Goal: Information Seeking & Learning: Find specific page/section

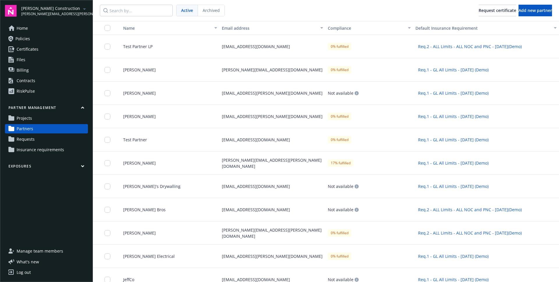
click at [159, 50] on div "Test Partner LP" at bounding box center [167, 46] width 103 height 23
click at [170, 99] on div "Phil Huffman" at bounding box center [167, 93] width 103 height 23
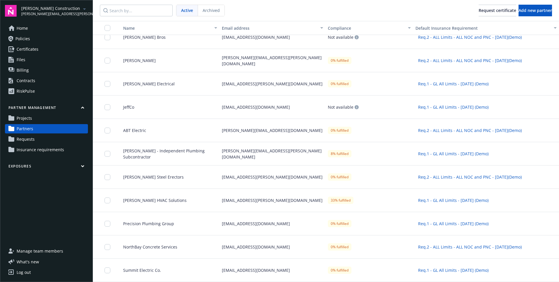
click at [191, 206] on div "Siddhanth HVAC Solutions" at bounding box center [167, 200] width 103 height 23
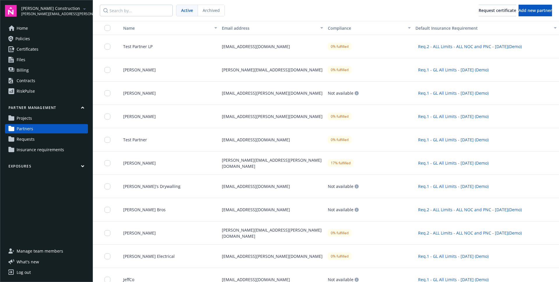
click at [256, 190] on div "kendewald@kenos.com" at bounding box center [272, 186] width 106 height 23
click at [64, 10] on span "Staub-Eckert Construction" at bounding box center [51, 8] width 60 height 6
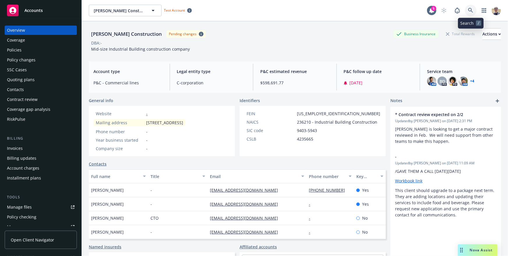
click at [474, 10] on link at bounding box center [471, 11] width 12 height 12
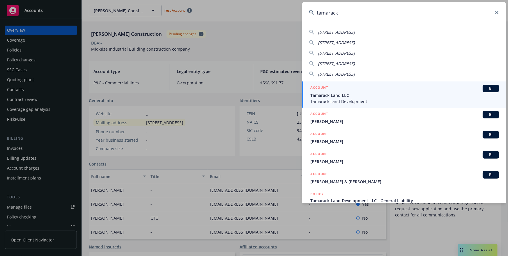
type input "tamarack"
click at [387, 99] on span "Tamarack Land Development" at bounding box center [404, 101] width 189 height 6
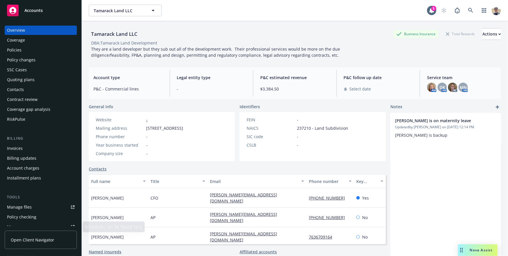
click at [36, 235] on link "Open Client Navigator" at bounding box center [41, 240] width 72 height 18
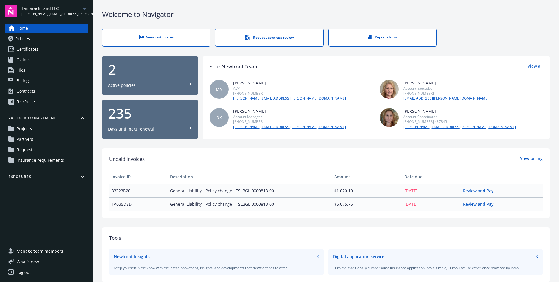
click at [36, 153] on link "Requests" at bounding box center [46, 149] width 83 height 9
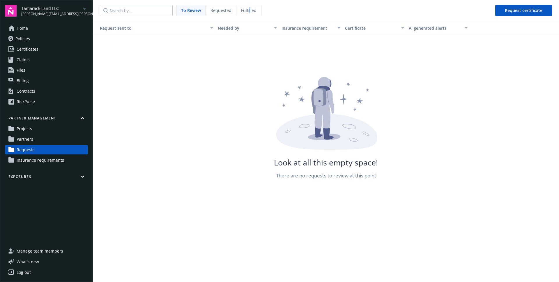
click at [249, 12] on span "Fulfilled" at bounding box center [248, 10] width 15 height 6
click at [194, 8] on span "To Review" at bounding box center [191, 10] width 20 height 6
click at [220, 11] on span "Requested" at bounding box center [220, 10] width 21 height 6
click at [23, 141] on span "Partners" at bounding box center [25, 138] width 17 height 9
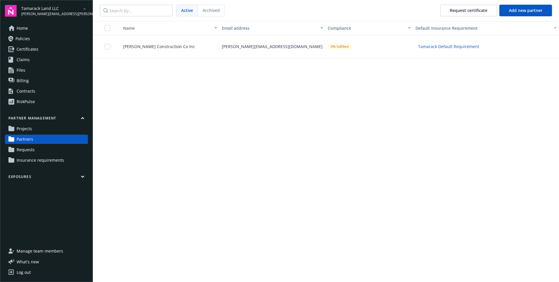
click at [228, 48] on div "Taylor@campbellcci.com" at bounding box center [272, 46] width 106 height 23
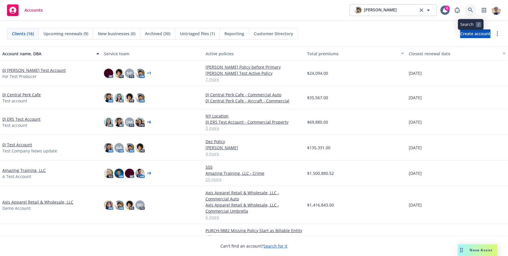
click at [474, 9] on link at bounding box center [471, 10] width 12 height 12
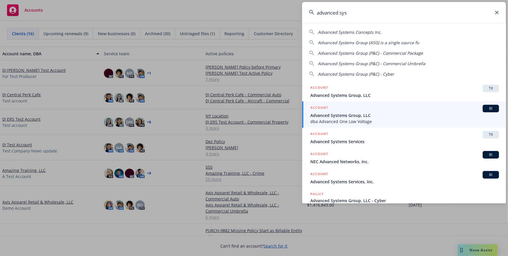
type input "advanced sys"
click at [378, 108] on div "ACCOUNT BI" at bounding box center [404, 109] width 189 height 8
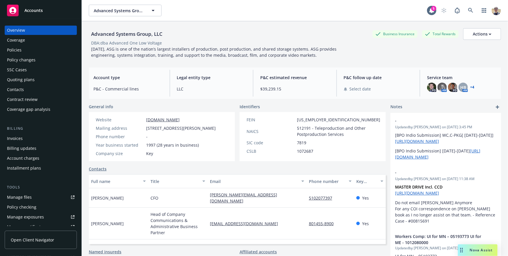
click at [38, 247] on link "Open Client Navigator" at bounding box center [41, 240] width 72 height 18
click at [471, 12] on icon at bounding box center [470, 10] width 5 height 5
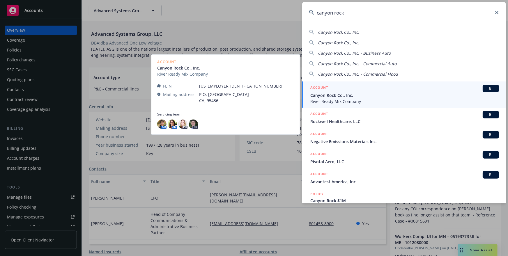
type input "canyon rock"
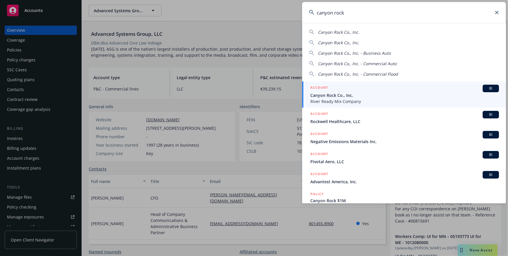
click at [373, 96] on span "Canyon Rock Co., Inc." at bounding box center [404, 95] width 189 height 6
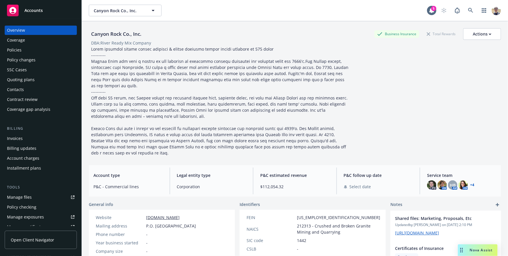
click at [34, 237] on span "Open Client Navigator" at bounding box center [32, 240] width 43 height 6
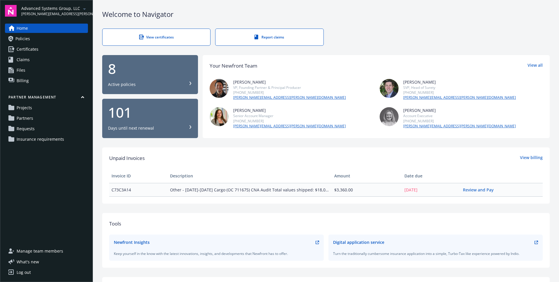
click at [35, 124] on link "Requests" at bounding box center [46, 128] width 83 height 9
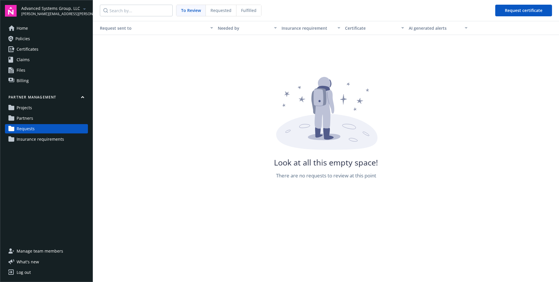
click at [243, 13] on span "Fulfilled" at bounding box center [248, 10] width 15 height 6
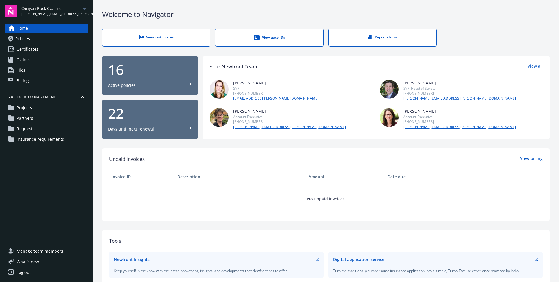
click at [30, 128] on span "Requests" at bounding box center [26, 128] width 18 height 9
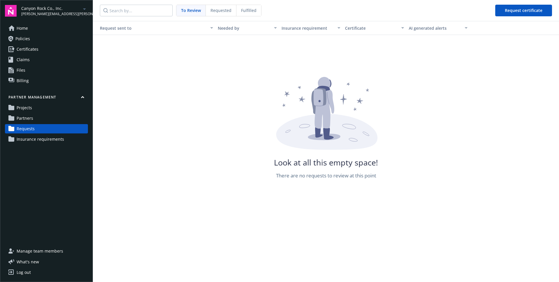
click at [250, 13] on span "Fulfilled" at bounding box center [248, 10] width 15 height 6
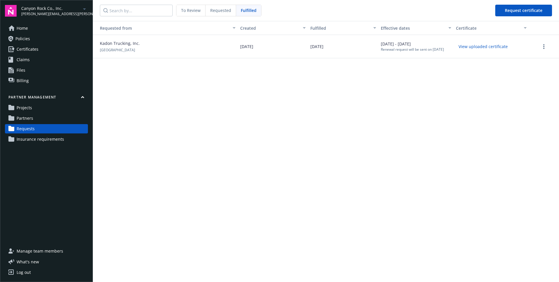
click at [30, 114] on span "Partners" at bounding box center [25, 118] width 17 height 9
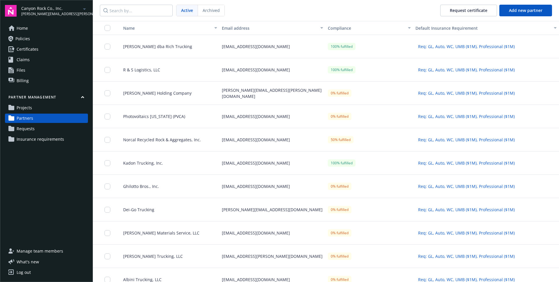
click at [190, 43] on span "Richard G Schaefer dba Rich Trucking" at bounding box center [155, 46] width 74 height 6
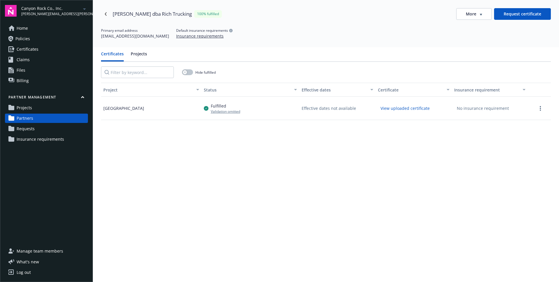
click at [306, 107] on div "Effective dates not available" at bounding box center [329, 108] width 54 height 6
copy div "Effective dates not available"
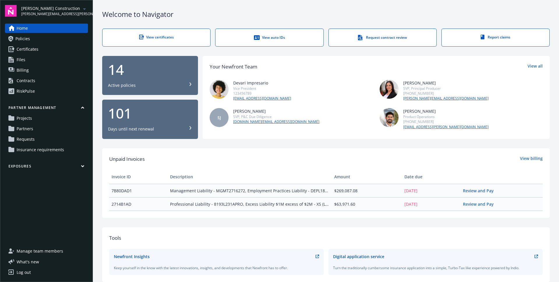
click at [33, 270] on link "Log out" at bounding box center [46, 272] width 83 height 9
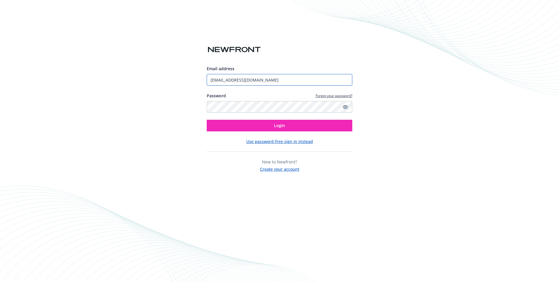
click at [279, 78] on input "luojingzhou+test@gmail.com" at bounding box center [280, 80] width 146 height 12
paste input "biproducer.demo@newfront"
type input "biproducer.demo@newfront.com"
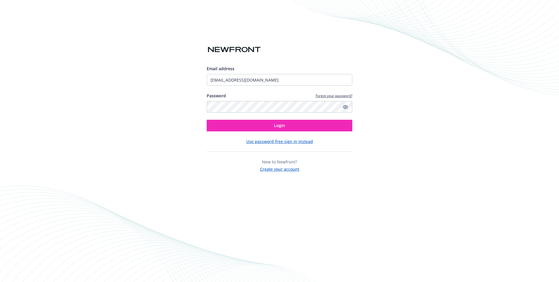
click at [382, 86] on div "Email address biproducer.demo@newfront.com Password Forgot your password? Login…" at bounding box center [279, 141] width 559 height 282
click at [425, 104] on div "Email address biproducer.demo@newfront.com Password Forgot your password? Login…" at bounding box center [279, 141] width 559 height 282
click at [287, 123] on button "Login" at bounding box center [280, 126] width 146 height 12
